Goal: Information Seeking & Learning: Learn about a topic

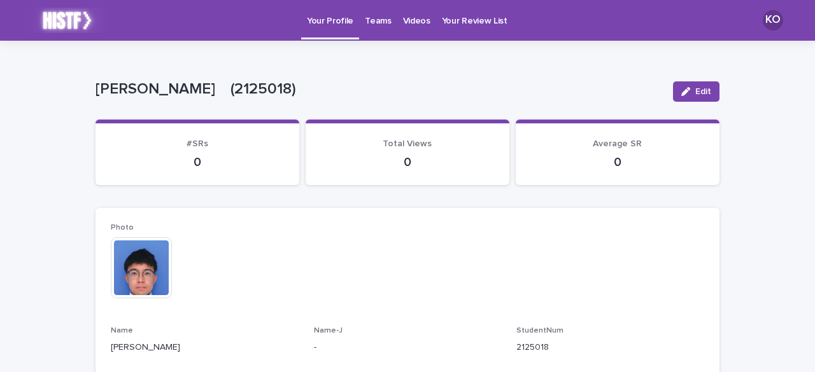
click at [376, 27] on link "Teams" at bounding box center [378, 19] width 38 height 39
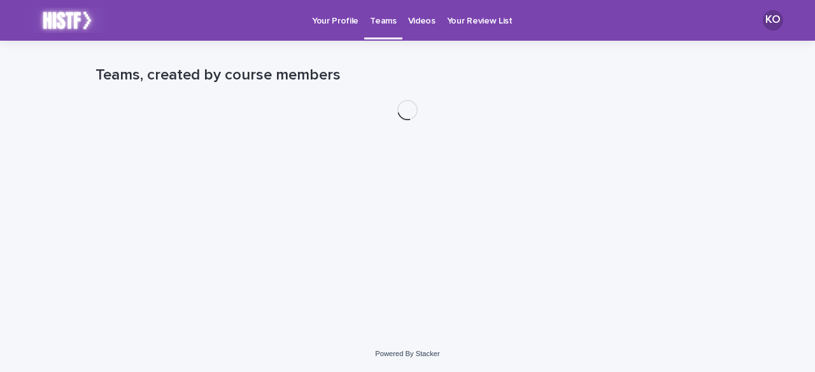
click at [410, 24] on p "Videos" at bounding box center [421, 13] width 27 height 27
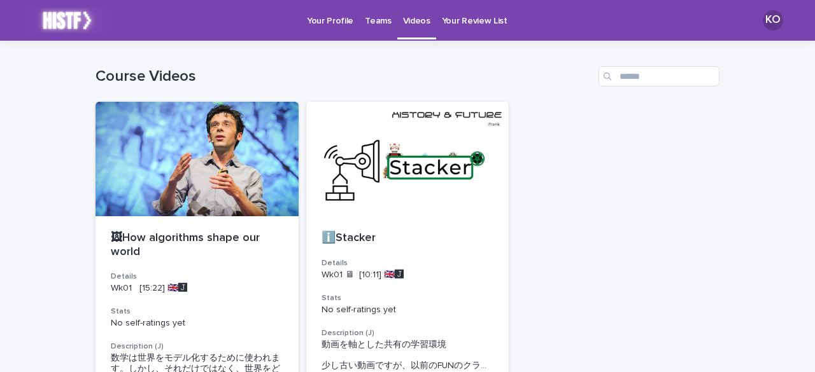
click at [442, 25] on p "Your Review List" at bounding box center [475, 13] width 66 height 27
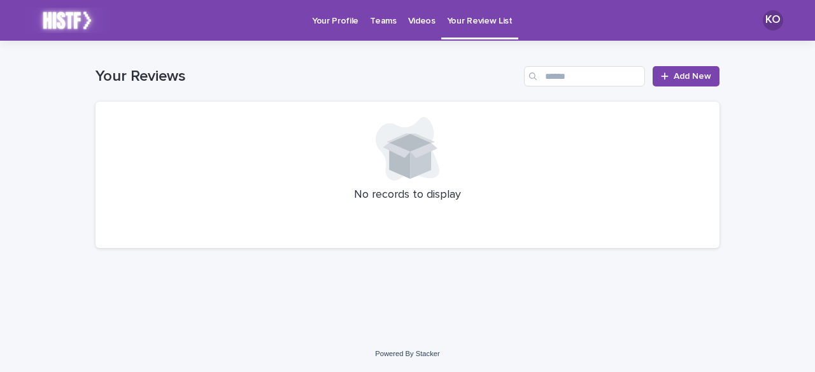
click at [416, 25] on p "Videos" at bounding box center [421, 13] width 27 height 27
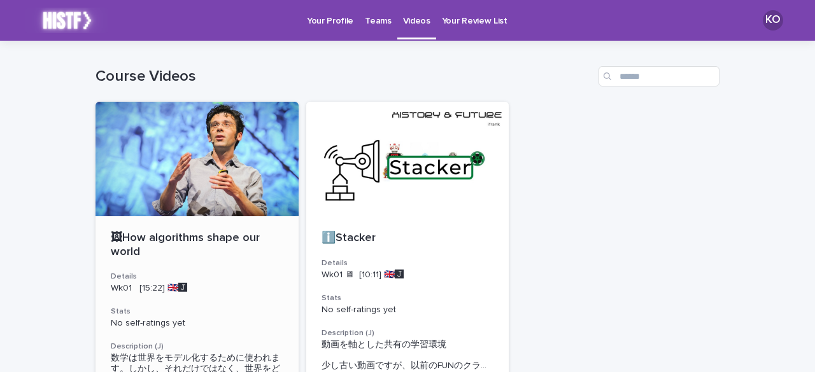
click at [195, 185] on div at bounding box center [196, 159] width 203 height 115
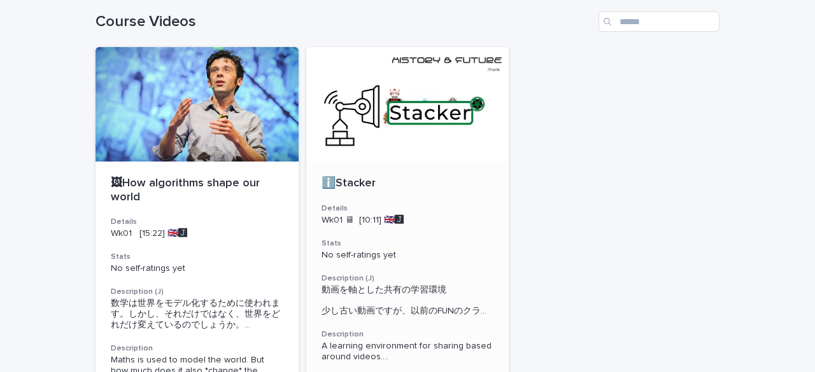
scroll to position [106, 0]
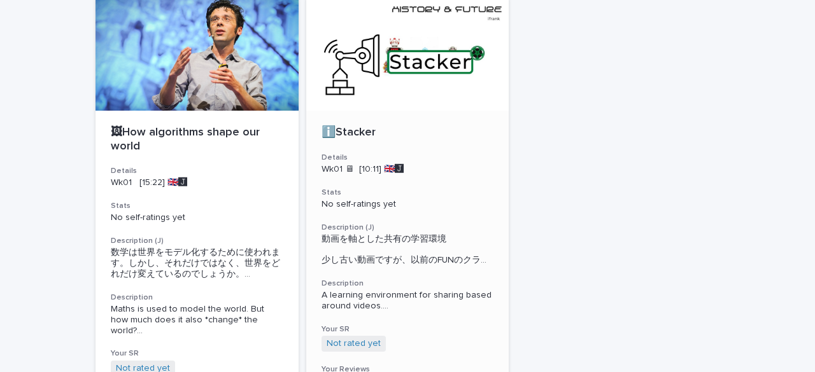
click at [376, 92] on div at bounding box center [407, 53] width 203 height 115
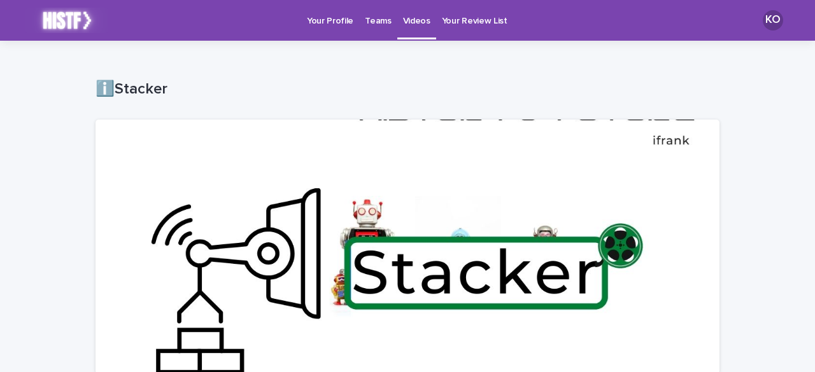
click at [341, 31] on link "Your Profile" at bounding box center [330, 19] width 58 height 39
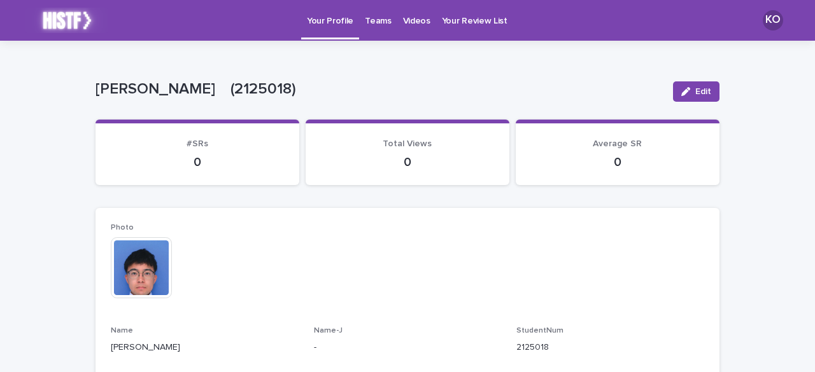
click at [384, 25] on p "Teams" at bounding box center [378, 13] width 26 height 27
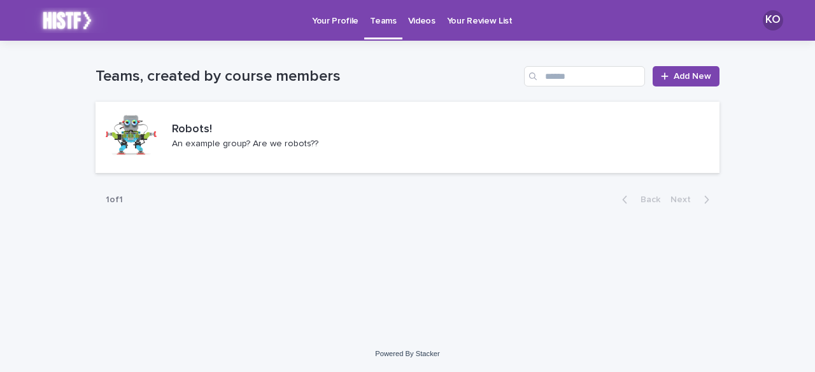
click at [408, 25] on p "Videos" at bounding box center [421, 13] width 27 height 27
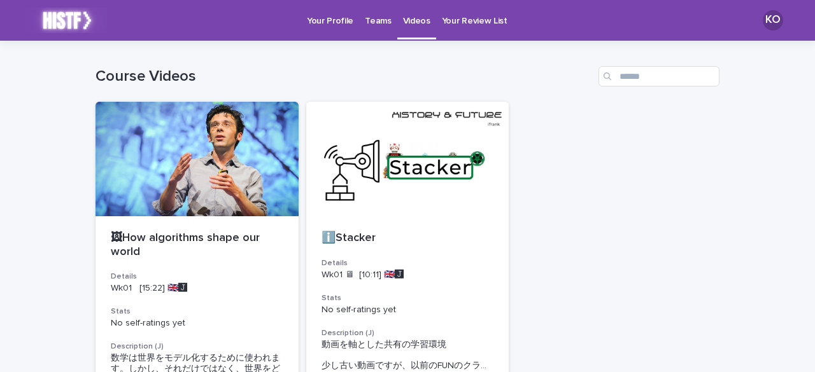
click at [453, 25] on p "Your Review List" at bounding box center [475, 13] width 66 height 27
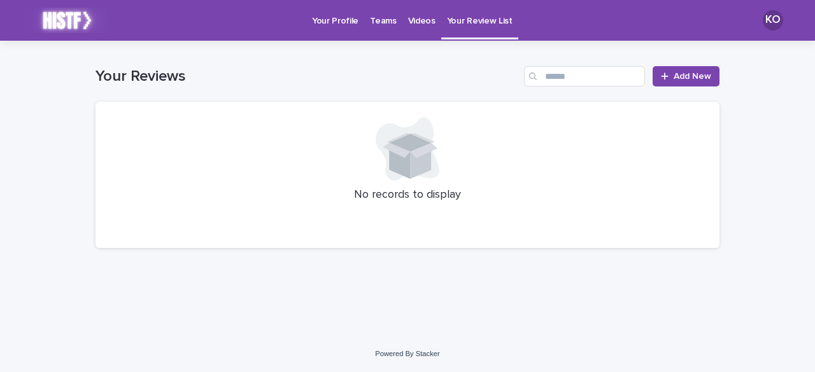
click at [421, 24] on p "Videos" at bounding box center [421, 13] width 27 height 27
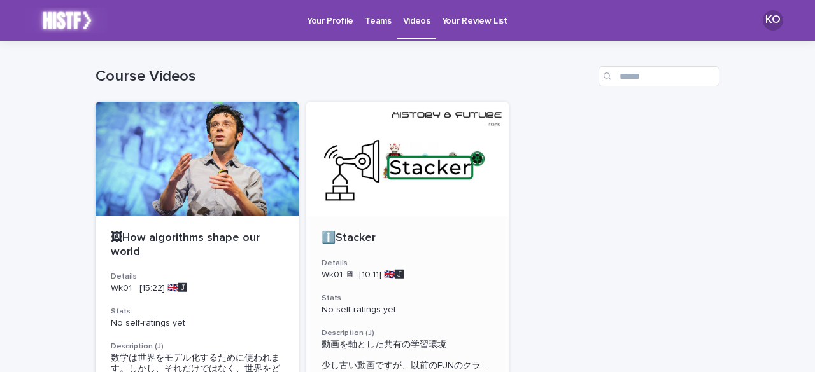
click at [348, 189] on div at bounding box center [407, 159] width 203 height 115
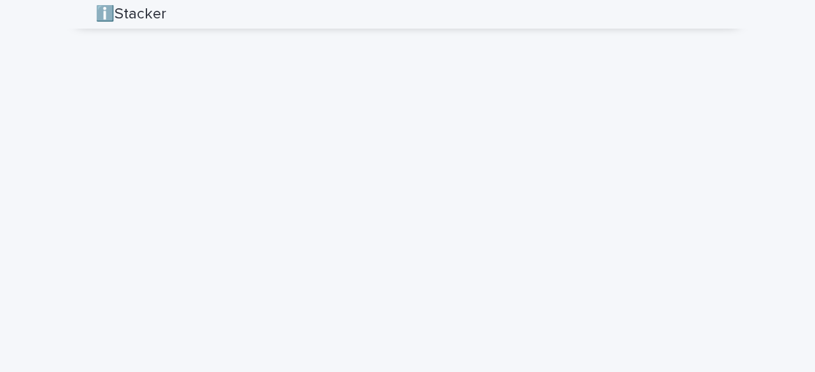
scroll to position [742, 0]
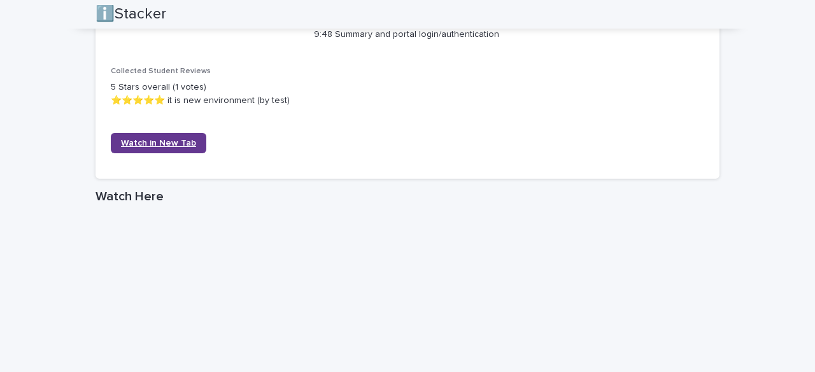
click at [169, 143] on span "Watch in New Tab" at bounding box center [158, 143] width 75 height 9
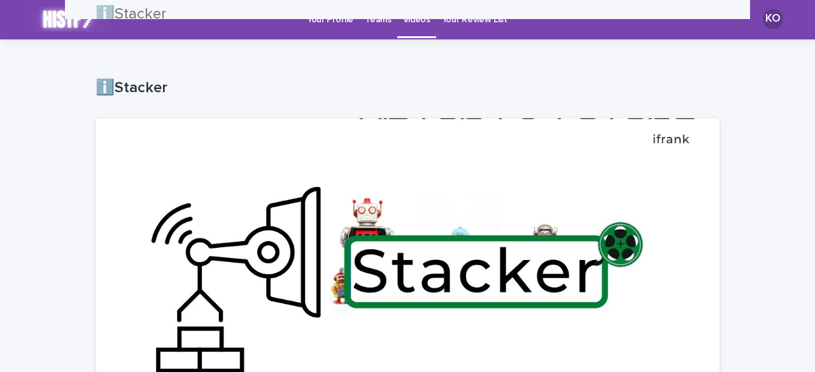
scroll to position [0, 0]
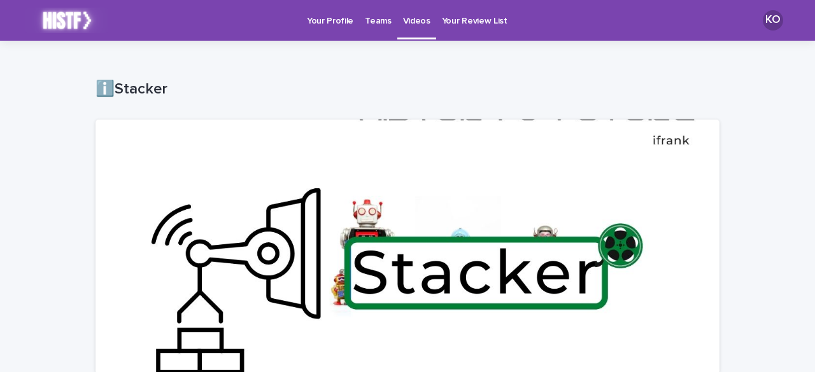
click at [309, 15] on p "Your Profile" at bounding box center [330, 13] width 46 height 27
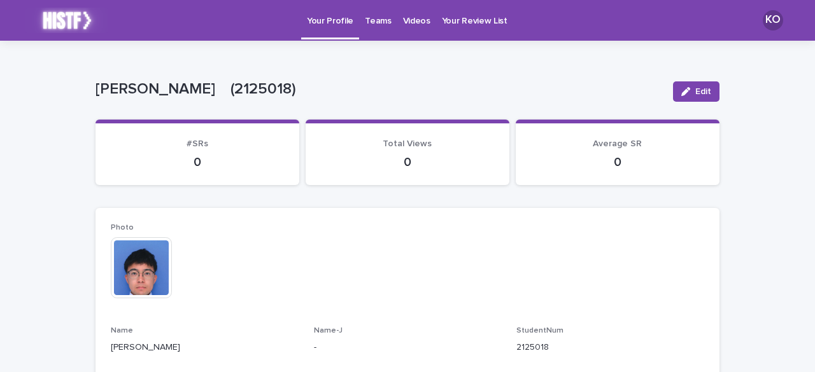
click at [403, 22] on p "Videos" at bounding box center [416, 13] width 27 height 27
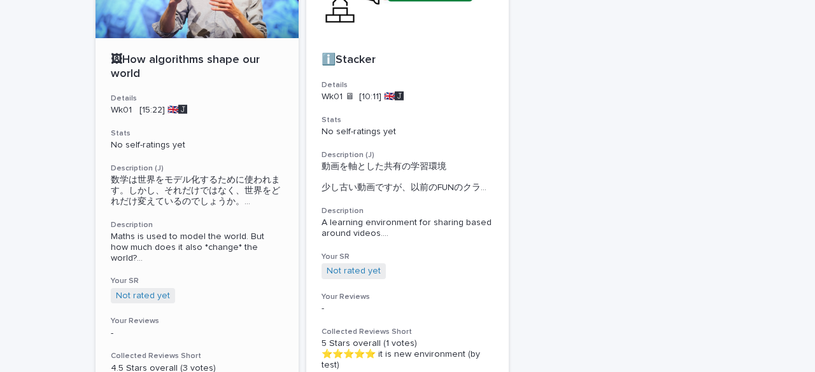
click at [243, 138] on div "No self-ratings yet" at bounding box center [197, 143] width 172 height 13
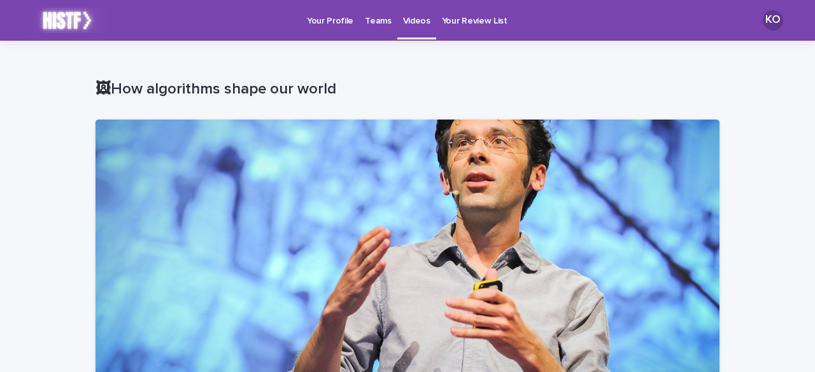
click at [330, 26] on p "Your Profile" at bounding box center [330, 13] width 46 height 27
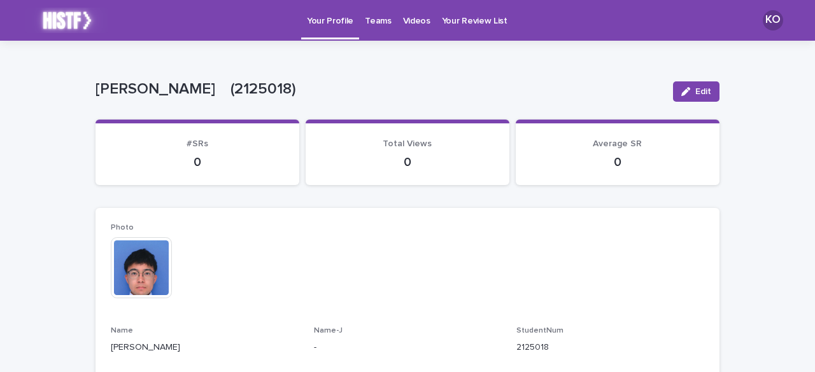
click at [403, 14] on p "Videos" at bounding box center [416, 13] width 27 height 27
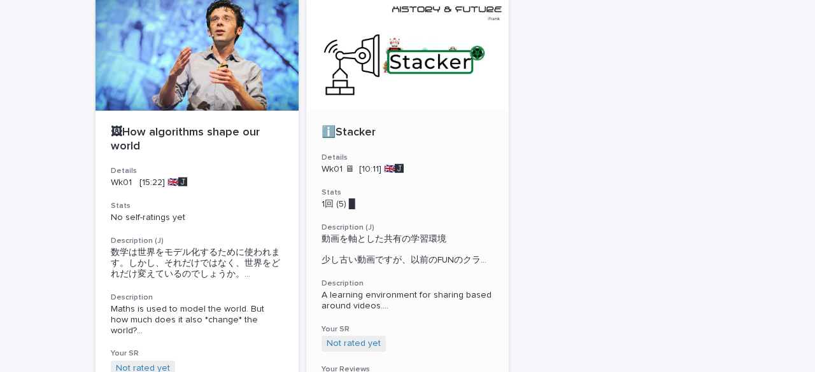
click at [434, 176] on div "ℹ️Stacker Details Wk01 🖥 [10:11] 🇬🇧🅹️ Stats 1回 (5) █　　　　 Description (J) 動画を軸…" at bounding box center [407, 295] width 203 height 369
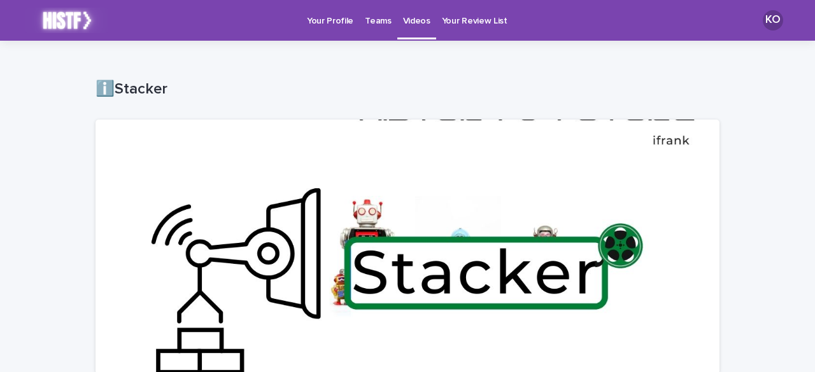
click at [365, 11] on p "Teams" at bounding box center [378, 13] width 26 height 27
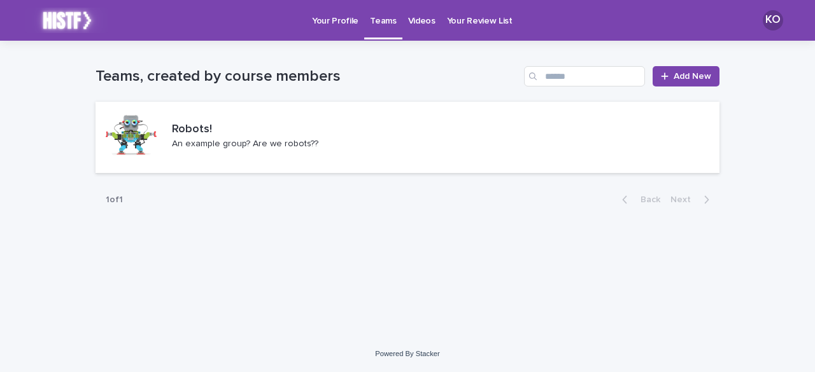
click at [337, 11] on p "Your Profile" at bounding box center [335, 13] width 46 height 27
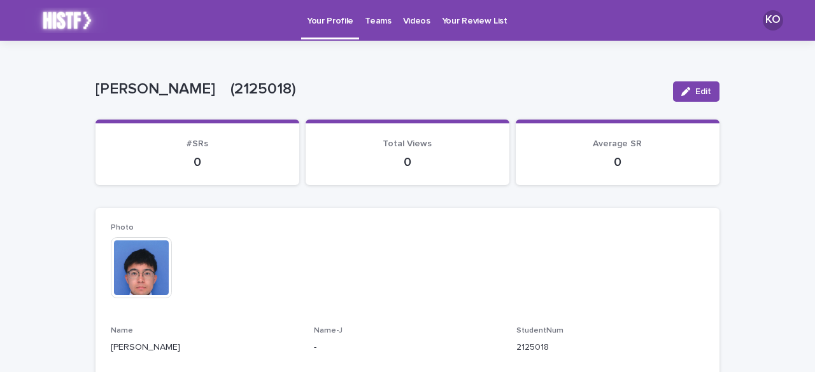
click at [403, 20] on p "Videos" at bounding box center [416, 13] width 27 height 27
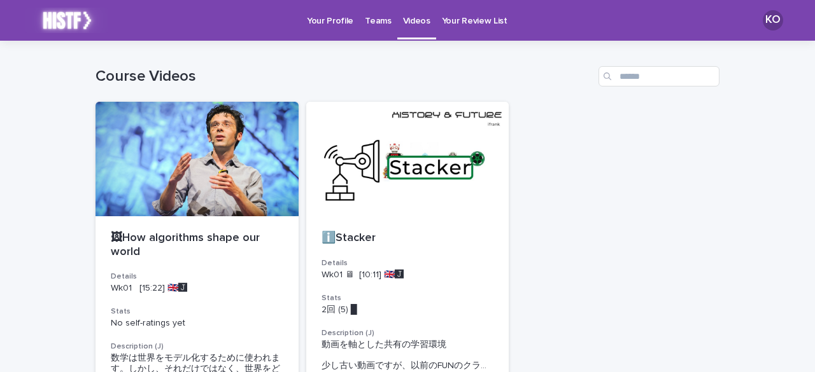
click at [341, 20] on p "Your Profile" at bounding box center [330, 13] width 46 height 27
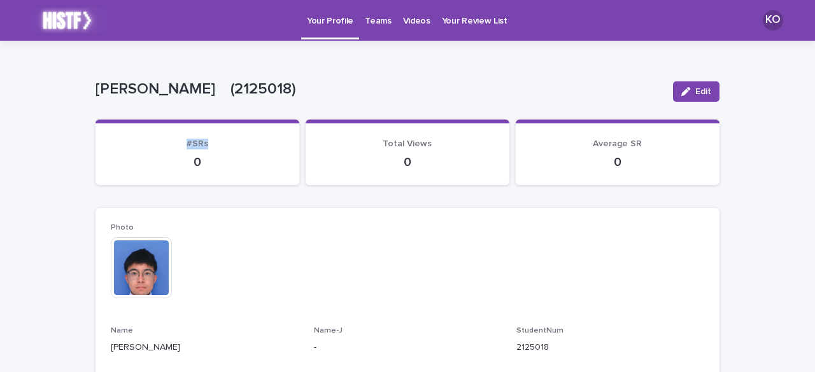
drag, startPoint x: 183, startPoint y: 145, endPoint x: 206, endPoint y: 145, distance: 22.3
click at [205, 145] on p "#SRs" at bounding box center [197, 144] width 173 height 11
click at [218, 143] on p "#SRs" at bounding box center [197, 144] width 173 height 11
click at [397, 26] on div "Videos" at bounding box center [416, 13] width 39 height 27
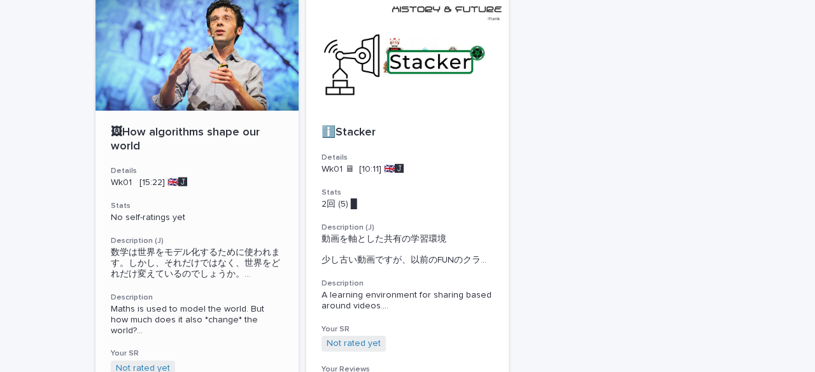
scroll to position [106, 0]
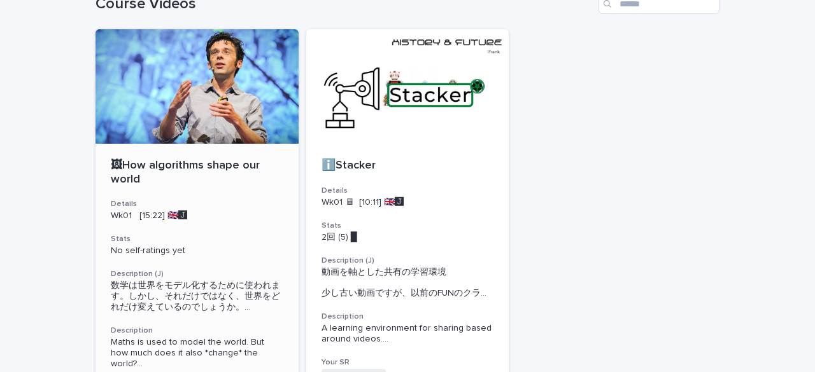
click at [206, 160] on p "🖼How algorithms shape our world" at bounding box center [197, 172] width 172 height 27
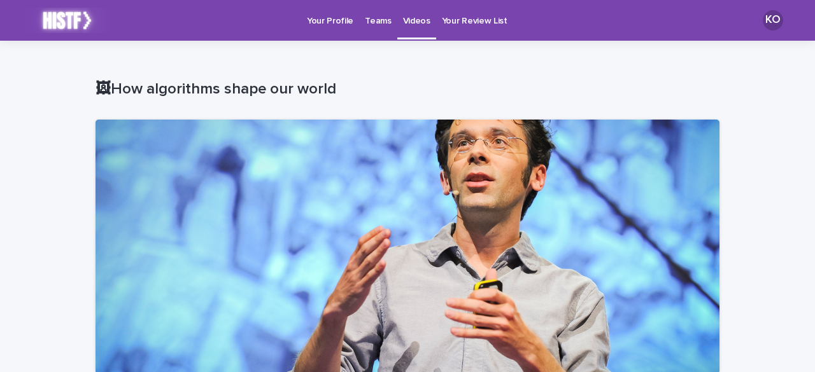
click at [337, 18] on p "Your Profile" at bounding box center [330, 13] width 46 height 27
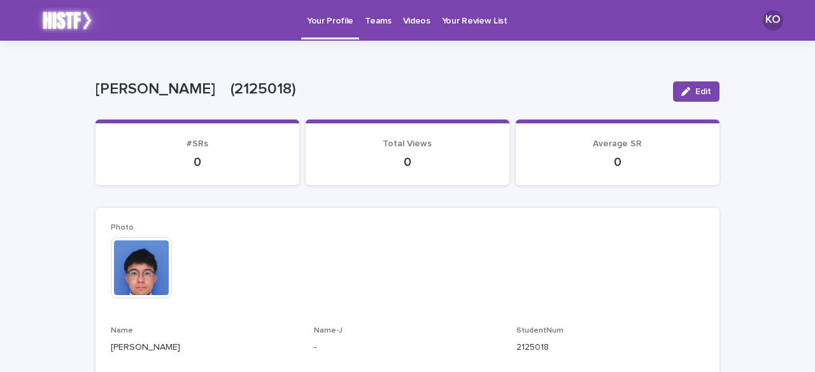
click at [373, 18] on p "Teams" at bounding box center [378, 13] width 26 height 27
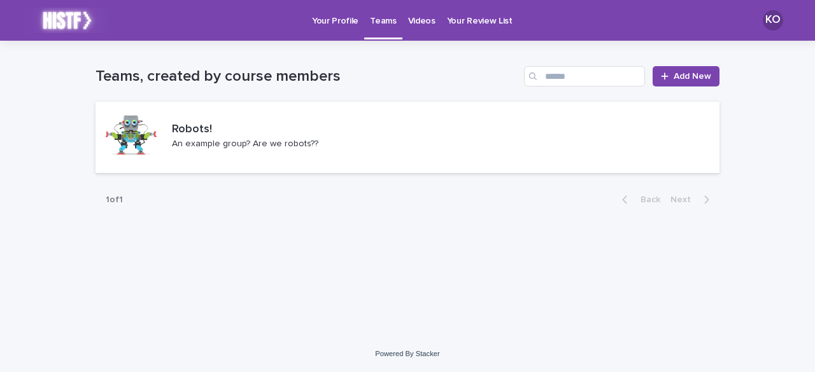
click at [414, 21] on p "Videos" at bounding box center [421, 13] width 27 height 27
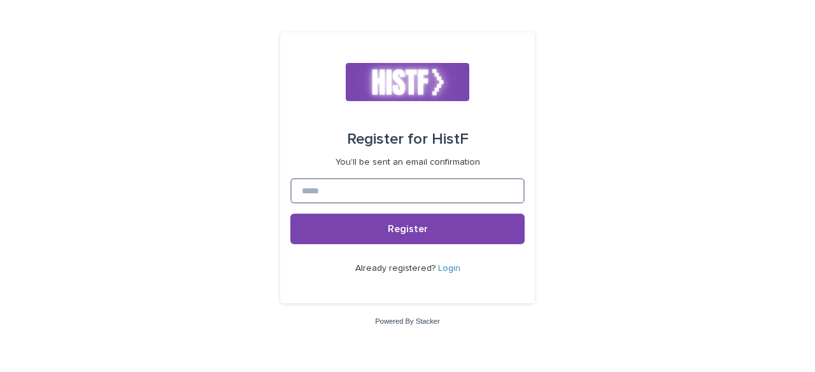
click at [416, 199] on input at bounding box center [407, 190] width 234 height 25
type input "**********"
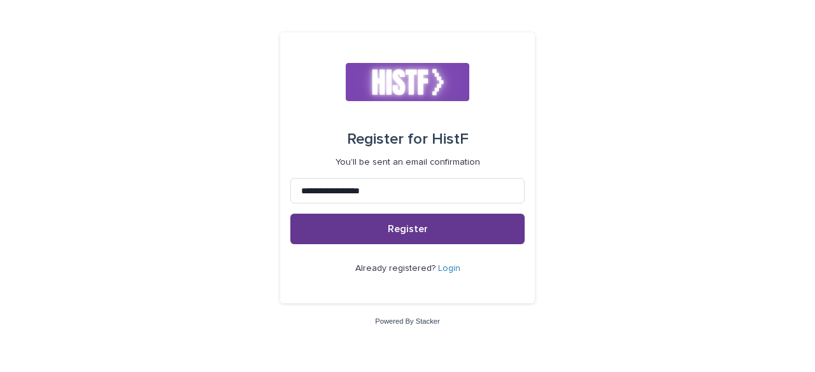
click at [421, 232] on span "Register" at bounding box center [408, 229] width 40 height 10
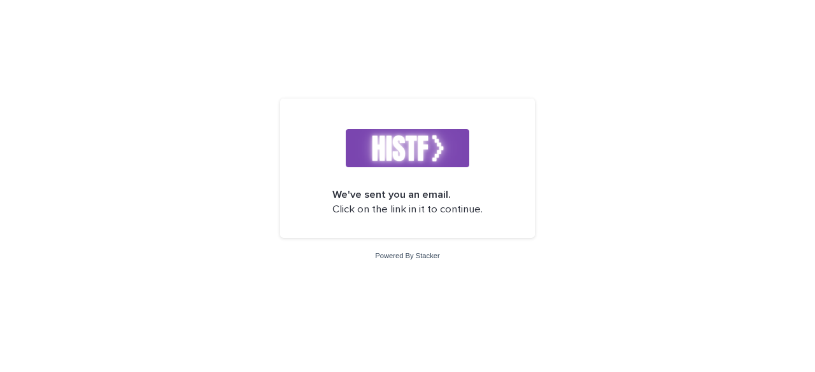
click at [430, 254] on link "Powered By Stacker" at bounding box center [407, 256] width 64 height 8
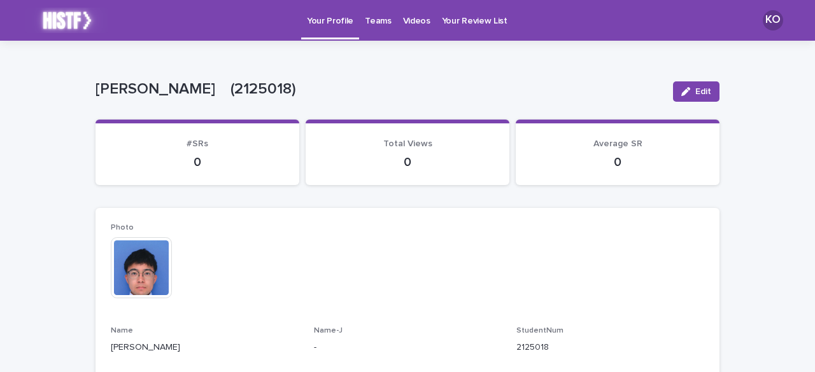
click at [379, 27] on link "Teams" at bounding box center [378, 19] width 38 height 39
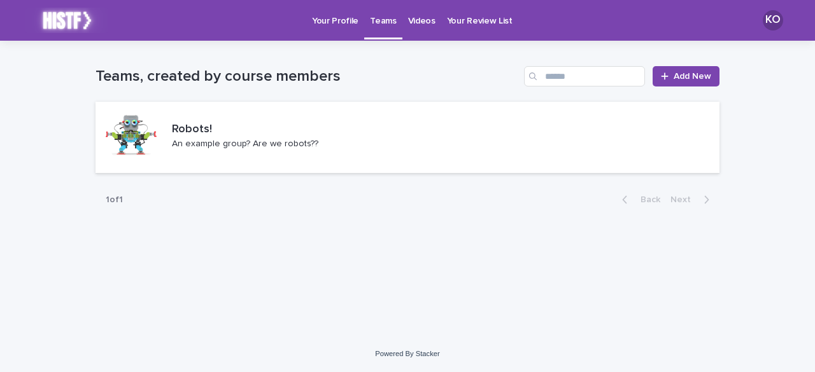
click at [341, 15] on p "Your Profile" at bounding box center [335, 13] width 46 height 27
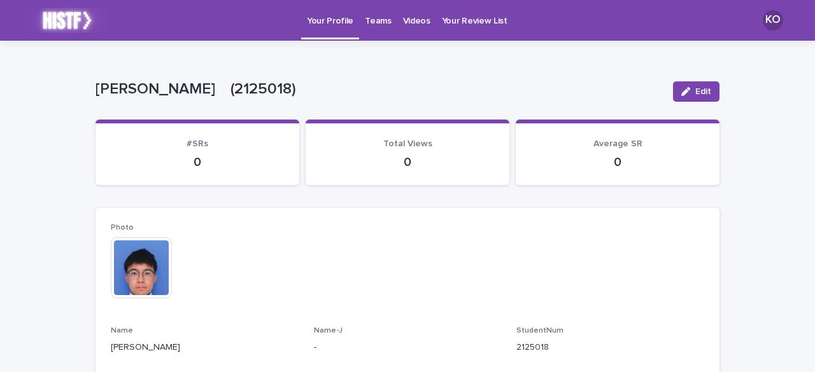
click at [375, 23] on p "Teams" at bounding box center [378, 13] width 26 height 27
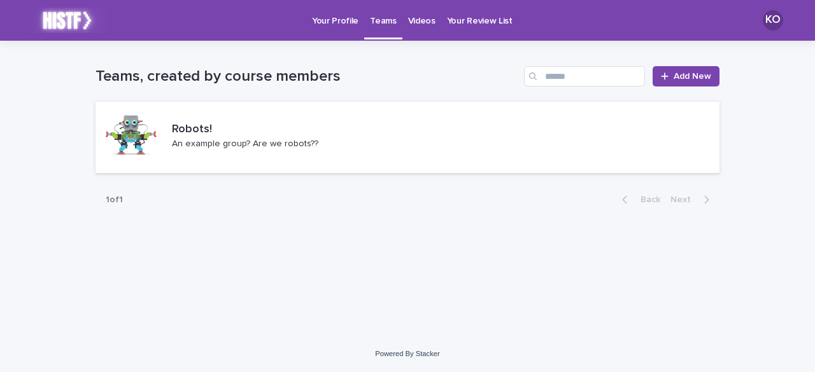
click at [408, 22] on p "Videos" at bounding box center [421, 13] width 27 height 27
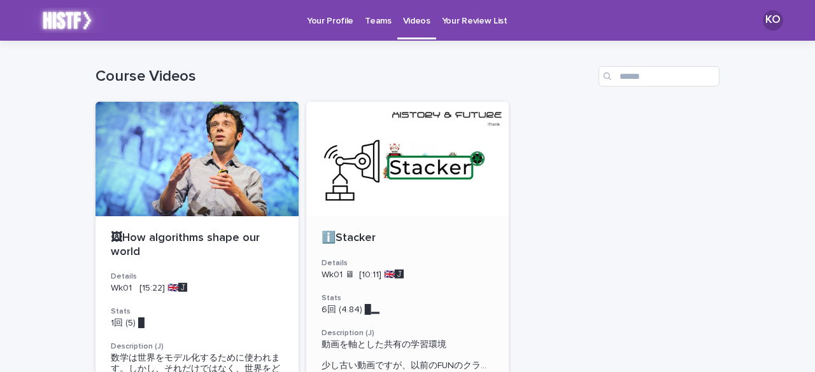
click at [413, 204] on div at bounding box center [407, 159] width 203 height 115
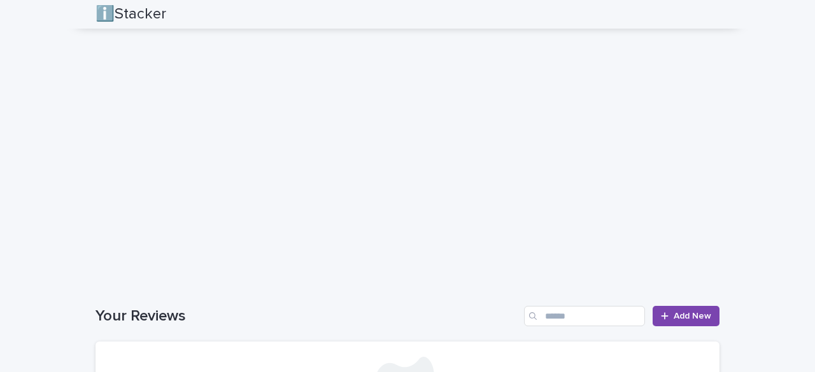
scroll to position [901, 0]
